Goal: Task Accomplishment & Management: Use online tool/utility

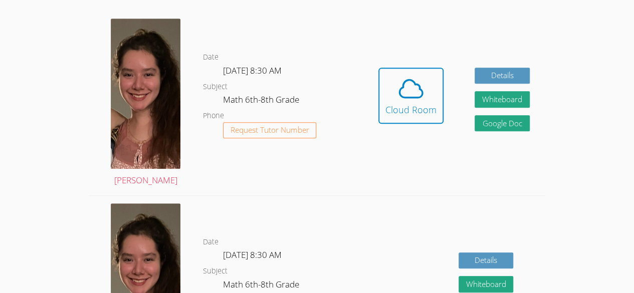
scroll to position [278, 0]
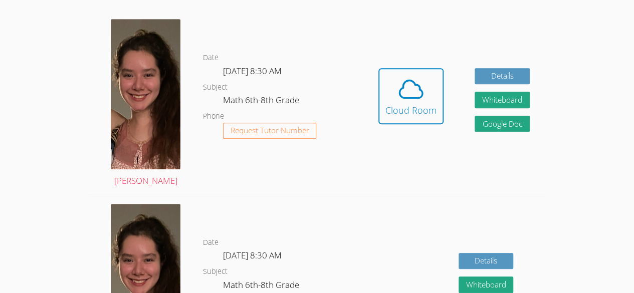
click at [339, 101] on dl "Date [DATE] 8:30 AM Subject Math 6th-8th Grade Phone Request Tutor Number" at bounding box center [283, 104] width 160 height 104
click at [395, 90] on span at bounding box center [411, 89] width 51 height 28
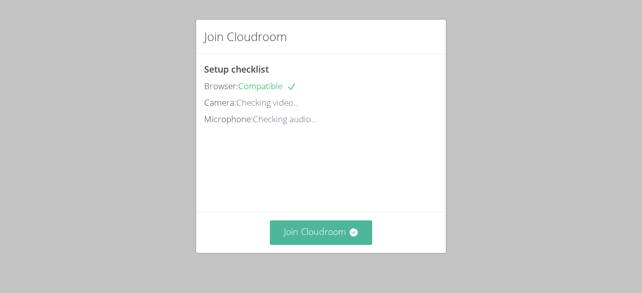
click at [306, 235] on button "Join Cloudroom" at bounding box center [321, 233] width 103 height 25
click at [312, 231] on button "Join Cloudroom" at bounding box center [321, 233] width 103 height 25
click at [303, 229] on button "Join Cloudroom" at bounding box center [321, 233] width 103 height 25
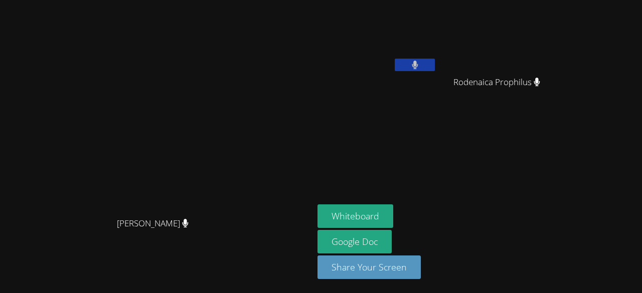
click at [527, 191] on aside "Hilary Ramos Rodenaica Prophilus Rodenaica Prophilus Whiteboard Google Doc Shar…" at bounding box center [438, 146] width 251 height 293
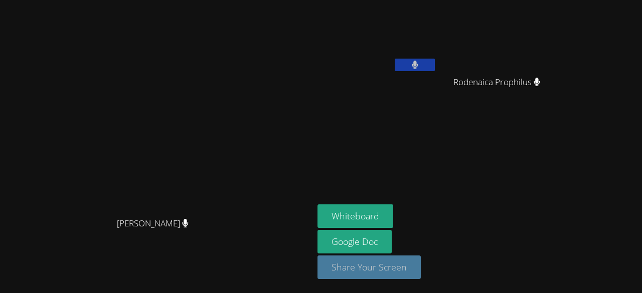
click at [421, 267] on button "Share Your Screen" at bounding box center [368, 268] width 103 height 24
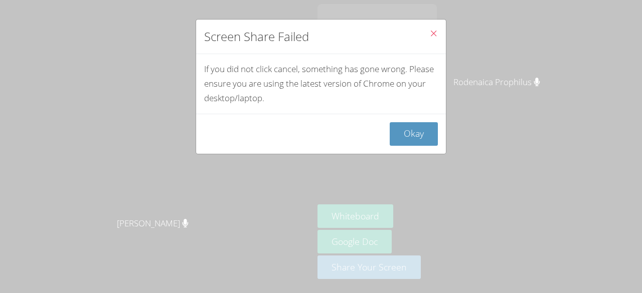
click at [424, 42] on button "Close" at bounding box center [433, 35] width 25 height 31
click at [429, 34] on icon "Close" at bounding box center [433, 33] width 9 height 9
click at [415, 143] on button "Okay" at bounding box center [414, 134] width 48 height 24
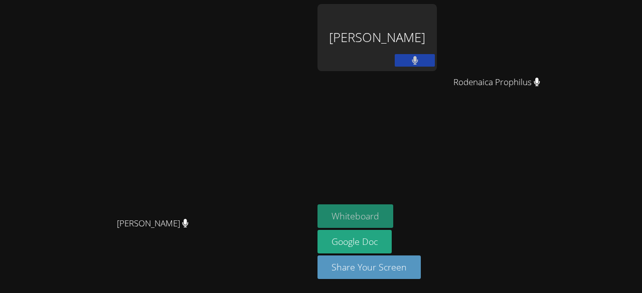
click at [393, 223] on button "Whiteboard" at bounding box center [355, 217] width 76 height 24
click at [435, 54] on button at bounding box center [415, 60] width 40 height 13
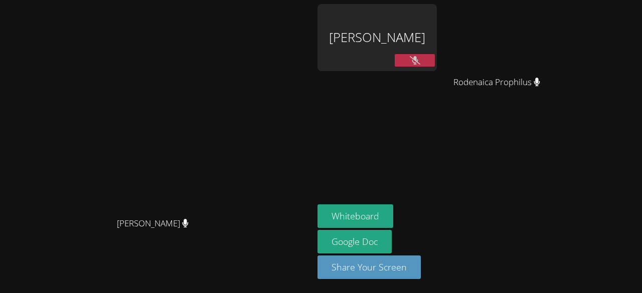
click at [435, 62] on button at bounding box center [415, 60] width 40 height 13
click at [437, 43] on div "[PERSON_NAME]" at bounding box center [376, 37] width 119 height 67
click at [427, 53] on div "[PERSON_NAME]" at bounding box center [376, 37] width 119 height 67
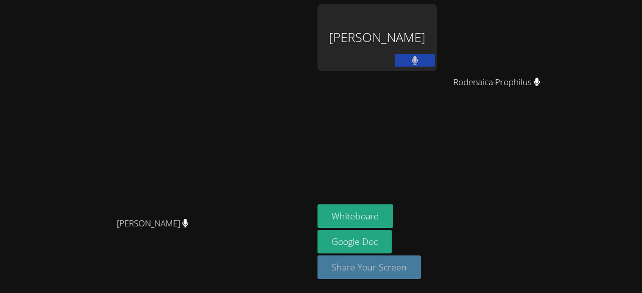
click at [421, 273] on button "Share Your Screen" at bounding box center [368, 268] width 103 height 24
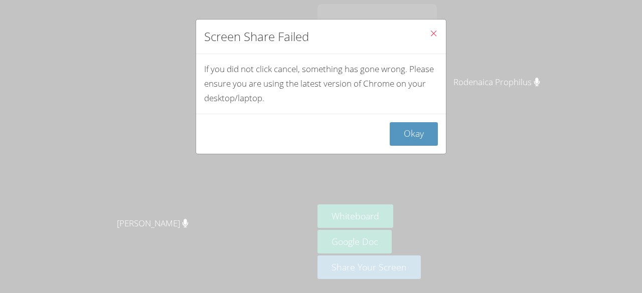
click at [421, 42] on button "Close" at bounding box center [433, 35] width 25 height 31
click at [421, 41] on button "Close" at bounding box center [433, 35] width 25 height 31
click at [429, 33] on icon "Close" at bounding box center [433, 33] width 9 height 9
click at [484, 114] on div "Screen Share Failed If you did not click cancel, something has gone wrong. Plea…" at bounding box center [321, 146] width 642 height 293
click at [407, 128] on button "Okay" at bounding box center [414, 134] width 48 height 24
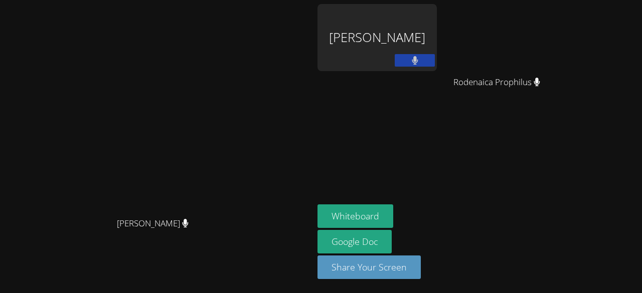
click at [435, 65] on button at bounding box center [415, 60] width 40 height 13
click at [435, 63] on button at bounding box center [415, 60] width 40 height 13
click at [418, 57] on icon at bounding box center [415, 60] width 6 height 9
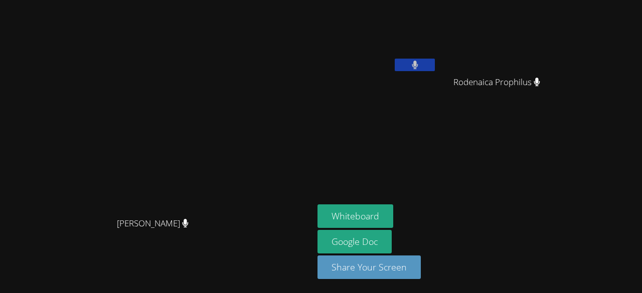
click at [435, 70] on button at bounding box center [415, 65] width 40 height 13
click at [435, 64] on button at bounding box center [415, 65] width 40 height 13
click at [420, 67] on icon at bounding box center [415, 65] width 11 height 9
click at [435, 63] on button at bounding box center [415, 65] width 40 height 13
click at [417, 69] on icon at bounding box center [415, 65] width 6 height 9
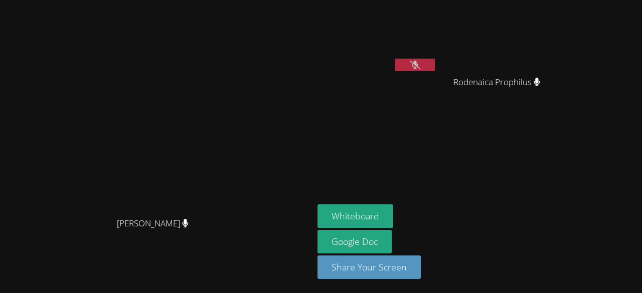
click at [417, 69] on icon at bounding box center [415, 65] width 11 height 9
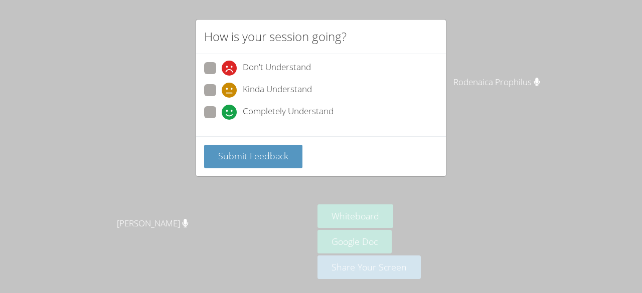
click at [327, 111] on span "Completely Understand" at bounding box center [288, 112] width 91 height 15
click at [230, 111] on input "Completely Understand" at bounding box center [226, 110] width 9 height 9
radio input "true"
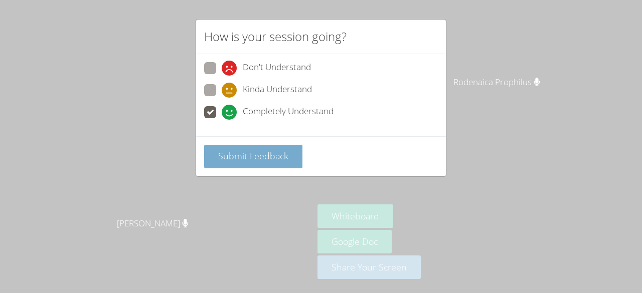
click at [279, 152] on span "Submit Feedback" at bounding box center [253, 156] width 70 height 12
